Goal: Information Seeking & Learning: Learn about a topic

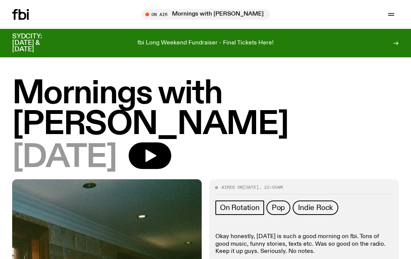
click at [150, 100] on h1 "Mornings with [PERSON_NAME]" at bounding box center [205, 110] width 386 height 62
click at [392, 16] on icon "button" at bounding box center [391, 16] width 6 height 0
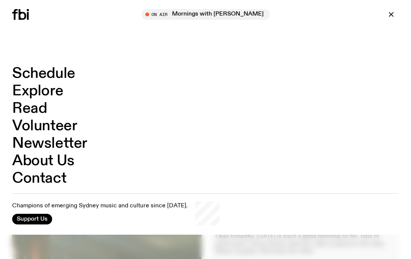
click at [63, 75] on link "Schedule" at bounding box center [43, 74] width 63 height 14
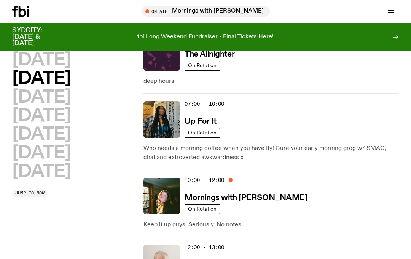
scroll to position [61, 0]
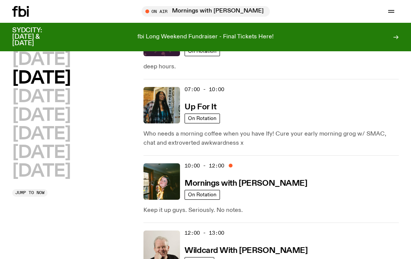
click at [161, 185] on img at bounding box center [161, 181] width 36 height 36
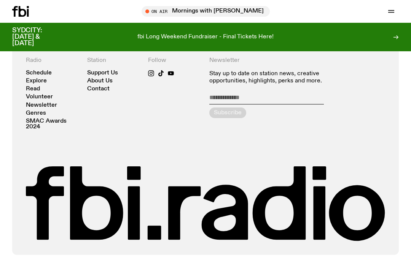
scroll to position [1356, 0]
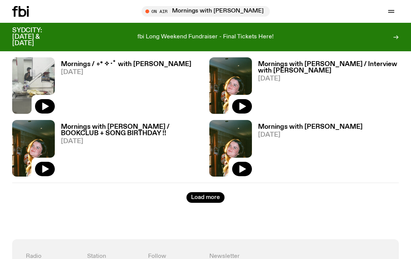
click at [214, 197] on button "Load more" at bounding box center [205, 197] width 38 height 11
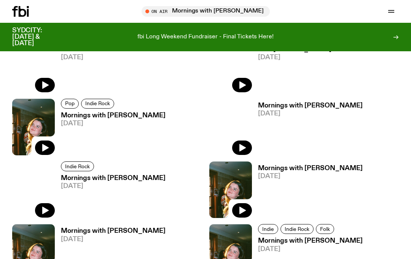
scroll to position [1750, 0]
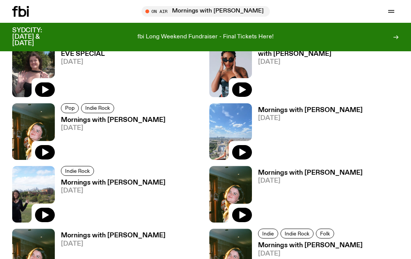
click at [129, 119] on h3 "Mornings with [PERSON_NAME]" at bounding box center [113, 120] width 105 height 6
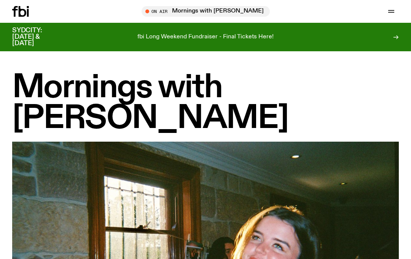
scroll to position [1750, 0]
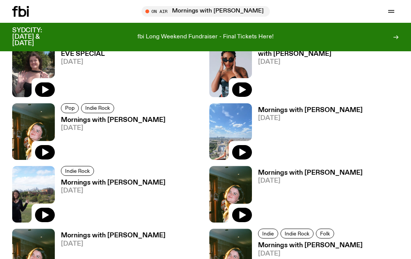
click at [327, 107] on h3 "Mornings with [PERSON_NAME]" at bounding box center [310, 110] width 105 height 6
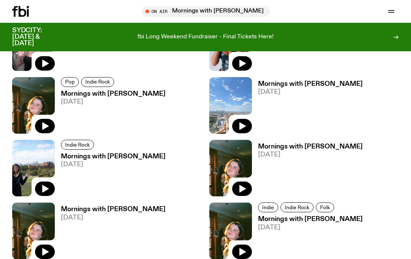
scroll to position [1777, 0]
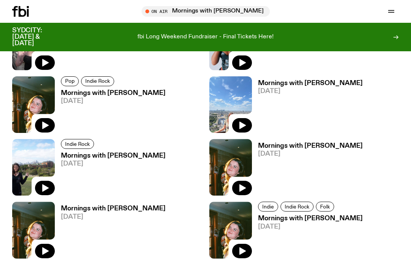
click at [317, 149] on h3 "Mornings with [PERSON_NAME]" at bounding box center [310, 146] width 105 height 6
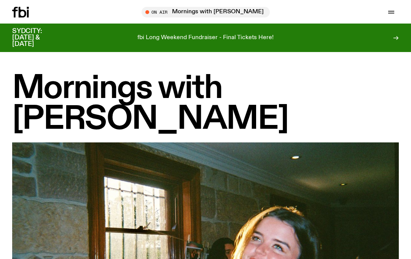
scroll to position [1777, 0]
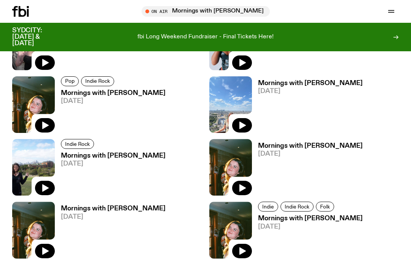
click at [125, 153] on h3 "Mornings with [PERSON_NAME]" at bounding box center [113, 156] width 105 height 6
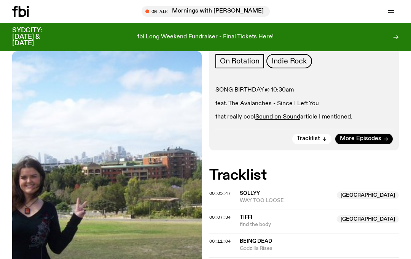
click at [315, 140] on span "Tracklist" at bounding box center [307, 139] width 23 height 6
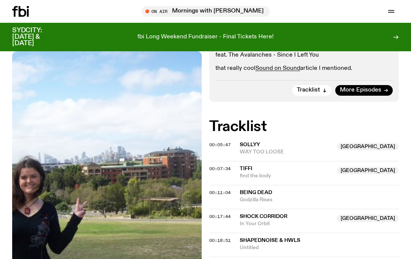
scroll to position [188, 0]
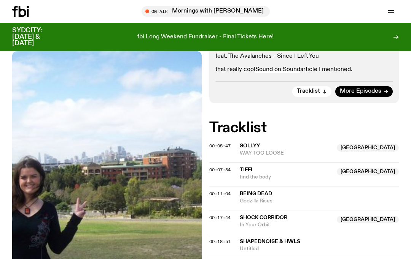
click at [368, 89] on span "More Episodes" at bounding box center [359, 92] width 41 height 6
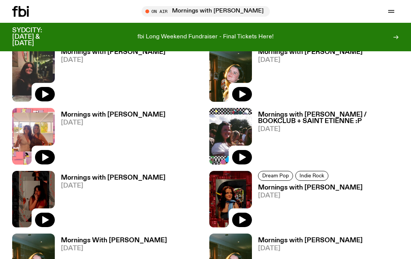
scroll to position [1057, 0]
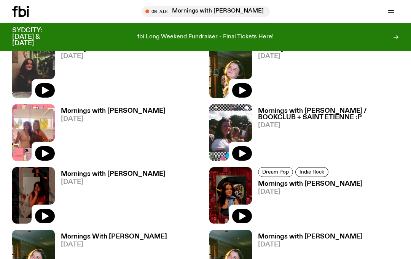
click at [133, 113] on h3 "Mornings with [PERSON_NAME]" at bounding box center [113, 111] width 105 height 6
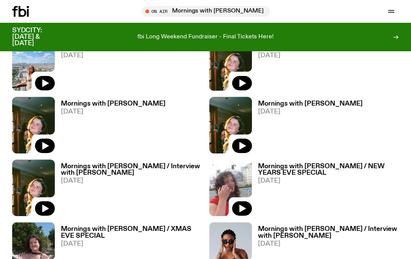
scroll to position [1567, 0]
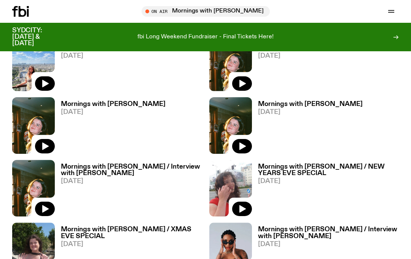
click at [153, 170] on h3 "Mornings with [PERSON_NAME] / Interview with [PERSON_NAME]" at bounding box center [131, 170] width 141 height 13
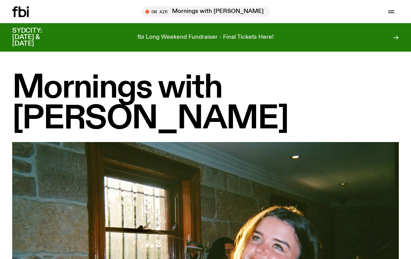
scroll to position [1567, 0]
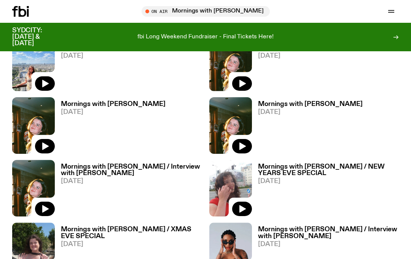
click at [314, 106] on h3 "Mornings with [PERSON_NAME]" at bounding box center [310, 104] width 105 height 6
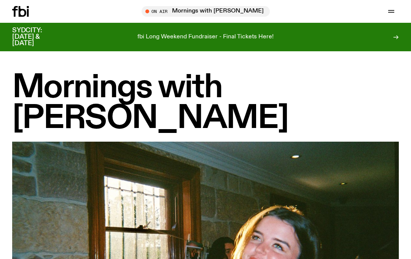
scroll to position [1567, 0]
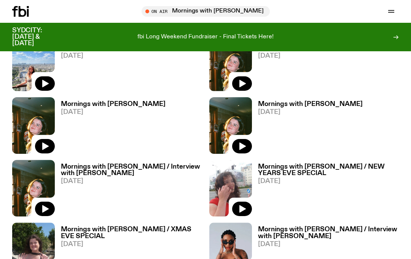
click at [120, 106] on h3 "Mornings with [PERSON_NAME]" at bounding box center [113, 104] width 105 height 6
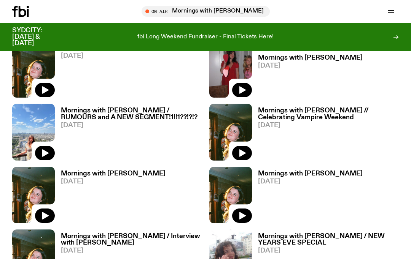
scroll to position [1495, 0]
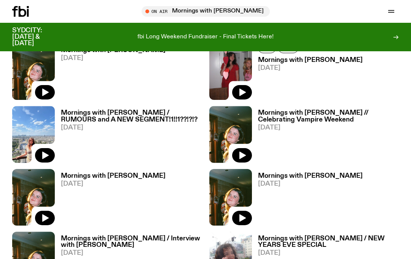
click at [168, 113] on h3 "Mornings with [PERSON_NAME] / RUMOURS and A NEW SEGMENT!1!!1??!?!?" at bounding box center [131, 116] width 141 height 13
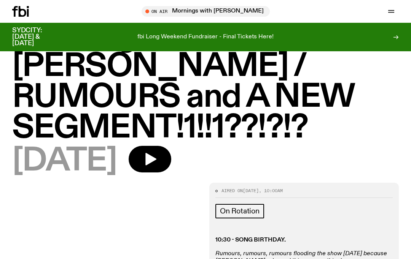
scroll to position [16, 0]
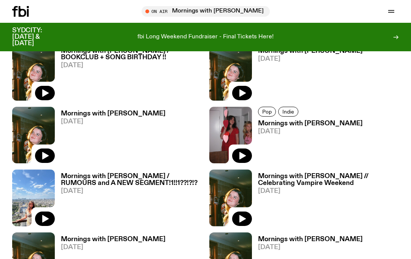
click at [322, 124] on h3 "Mornings with [PERSON_NAME]" at bounding box center [310, 123] width 105 height 6
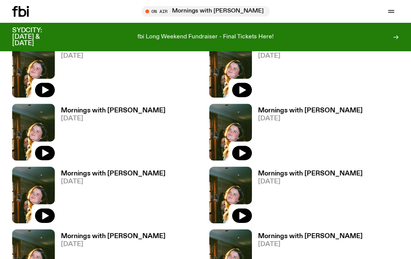
scroll to position [2622, 0]
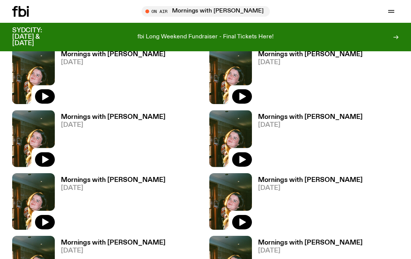
click at [246, 13] on span "Tune in live" at bounding box center [208, 11] width 116 height 6
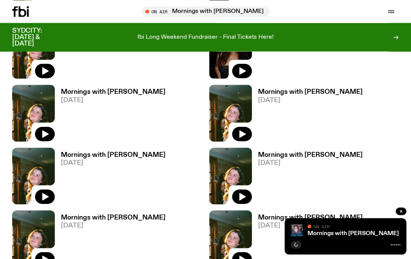
scroll to position [2270, 0]
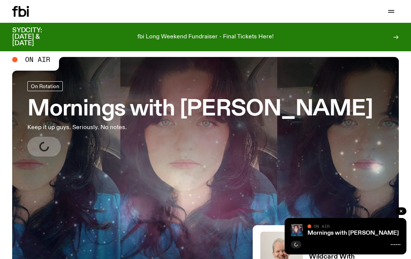
scroll to position [11, 0]
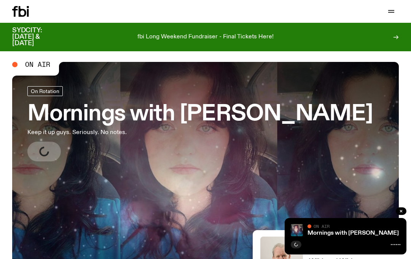
click at [124, 117] on h3 "Mornings with [PERSON_NAME]" at bounding box center [199, 114] width 345 height 21
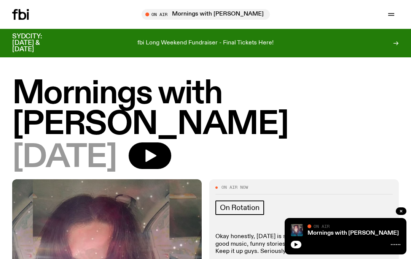
click at [103, 106] on h1 "Mornings with [PERSON_NAME]" at bounding box center [205, 110] width 386 height 62
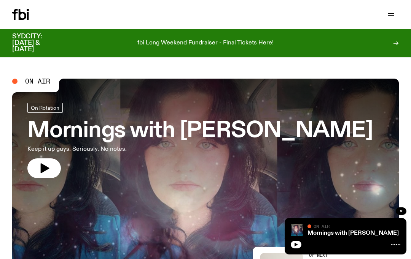
click at [396, 18] on button "button" at bounding box center [390, 14] width 15 height 11
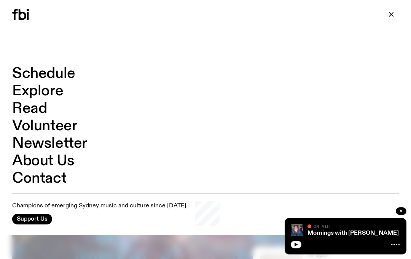
click at [70, 75] on link "Schedule" at bounding box center [43, 74] width 63 height 14
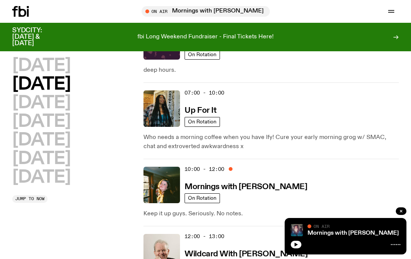
scroll to position [71, 0]
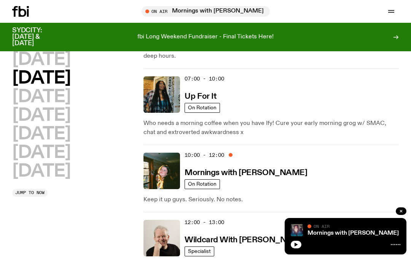
click at [166, 171] on img at bounding box center [161, 171] width 36 height 36
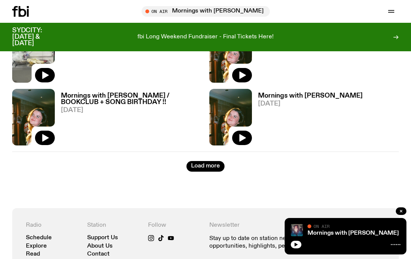
scroll to position [1388, 0]
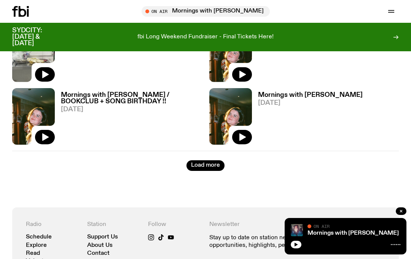
click at [210, 164] on button "Load more" at bounding box center [205, 165] width 38 height 11
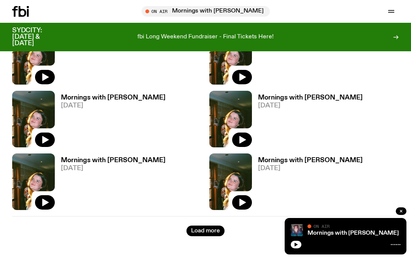
scroll to position [2329, 0]
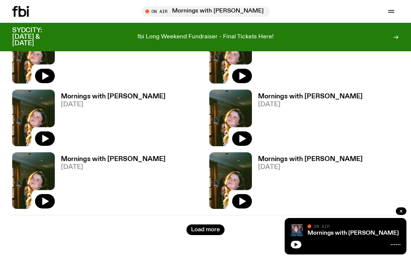
click at [205, 230] on button "Load more" at bounding box center [205, 230] width 38 height 11
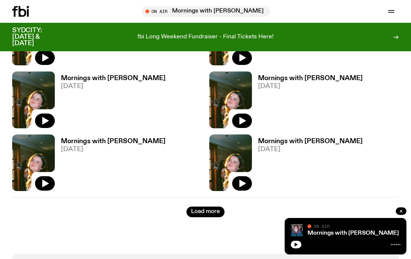
scroll to position [3228, 0]
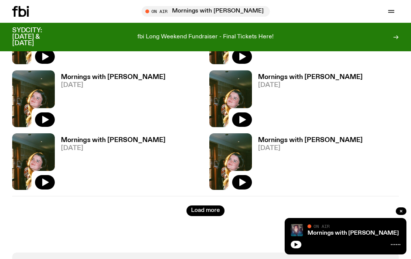
click at [208, 209] on button "Load more" at bounding box center [205, 211] width 38 height 11
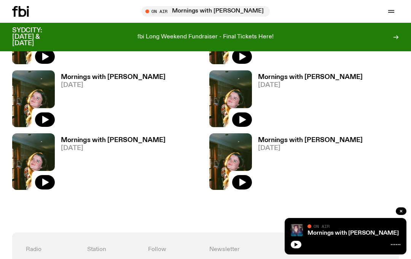
click at [239, 157] on img at bounding box center [230, 161] width 43 height 57
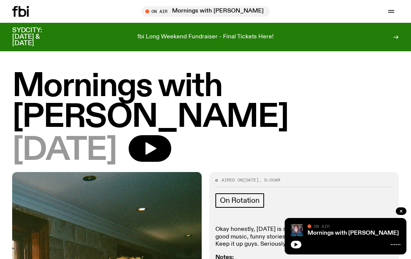
scroll to position [20, 0]
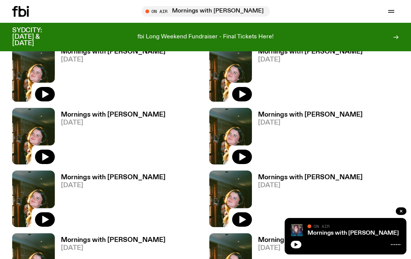
scroll to position [2864, 0]
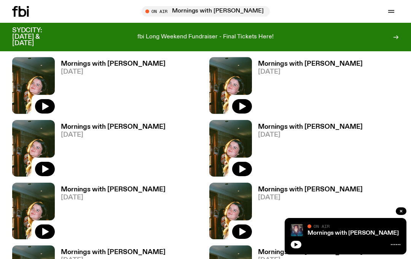
click at [390, 13] on icon "button" at bounding box center [390, 11] width 9 height 9
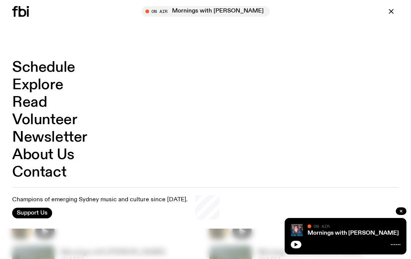
click at [52, 86] on link "Explore" at bounding box center [37, 85] width 51 height 14
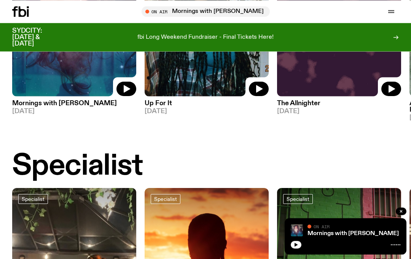
scroll to position [434, 0]
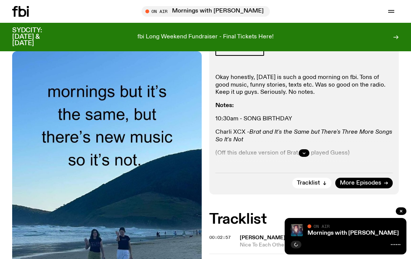
scroll to position [219, 0]
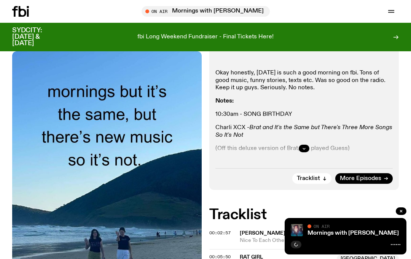
click at [307, 149] on button "button" at bounding box center [303, 149] width 11 height 8
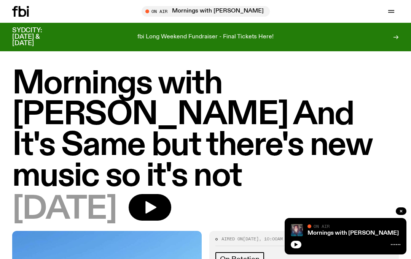
scroll to position [0, 0]
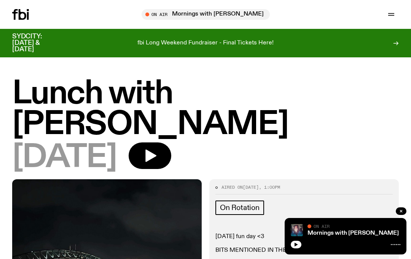
click at [388, 11] on icon "button" at bounding box center [390, 14] width 9 height 9
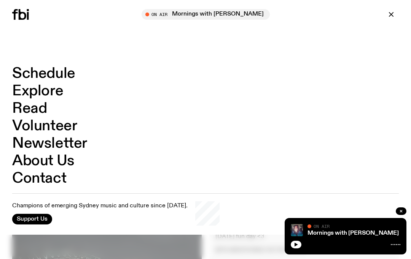
click at [67, 73] on link "Schedule" at bounding box center [43, 74] width 63 height 14
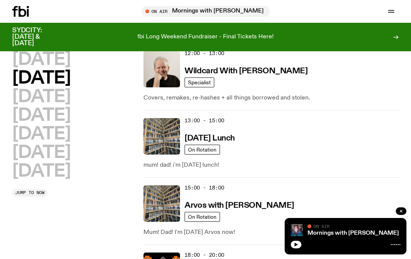
scroll to position [241, 0]
click at [230, 138] on h3 "[DATE] Lunch" at bounding box center [209, 138] width 50 height 8
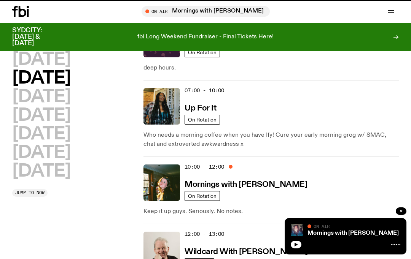
scroll to position [241, 0]
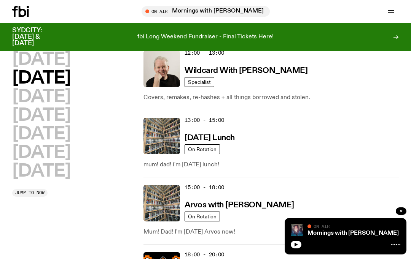
click at [64, 59] on h2 "[DATE]" at bounding box center [41, 59] width 58 height 17
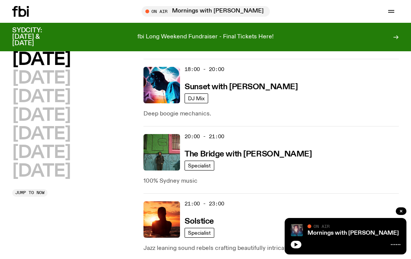
scroll to position [427, 0]
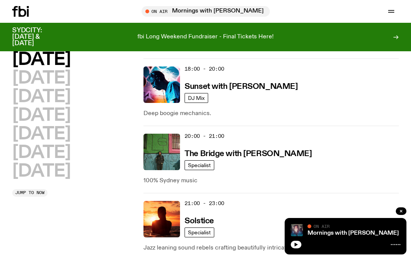
click at [70, 103] on h2 "[DATE]" at bounding box center [41, 97] width 58 height 17
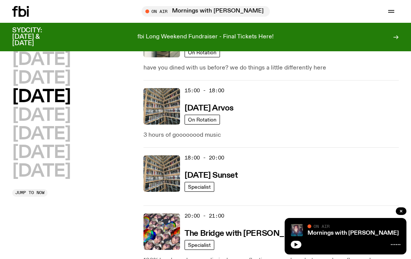
scroll to position [364, 0]
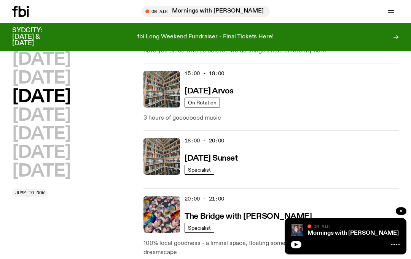
click at [70, 117] on h2 "[DATE]" at bounding box center [41, 115] width 58 height 17
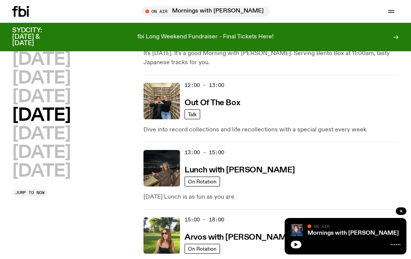
click at [247, 171] on h3 "Lunch with Izzy Page" at bounding box center [239, 170] width 110 height 8
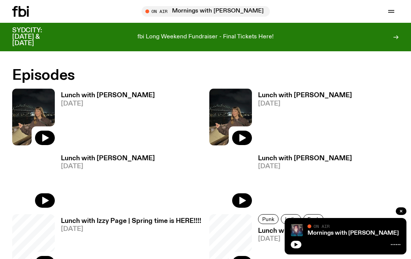
scroll to position [246, 0]
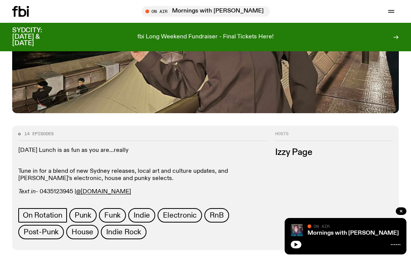
click at [330, 183] on div "Hosts Izzy Page" at bounding box center [337, 186] width 124 height 108
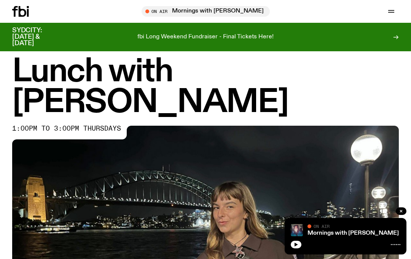
scroll to position [0, 0]
